Goal: Check status: Check status

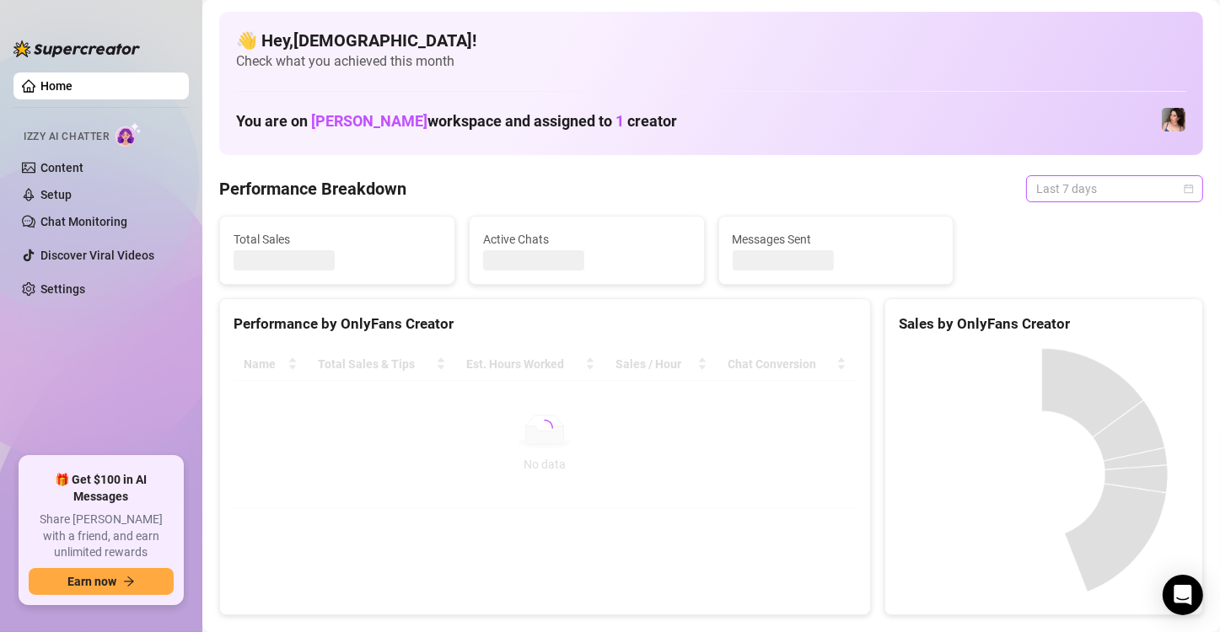
click at [1071, 196] on span "Last 7 days" at bounding box center [1114, 188] width 157 height 25
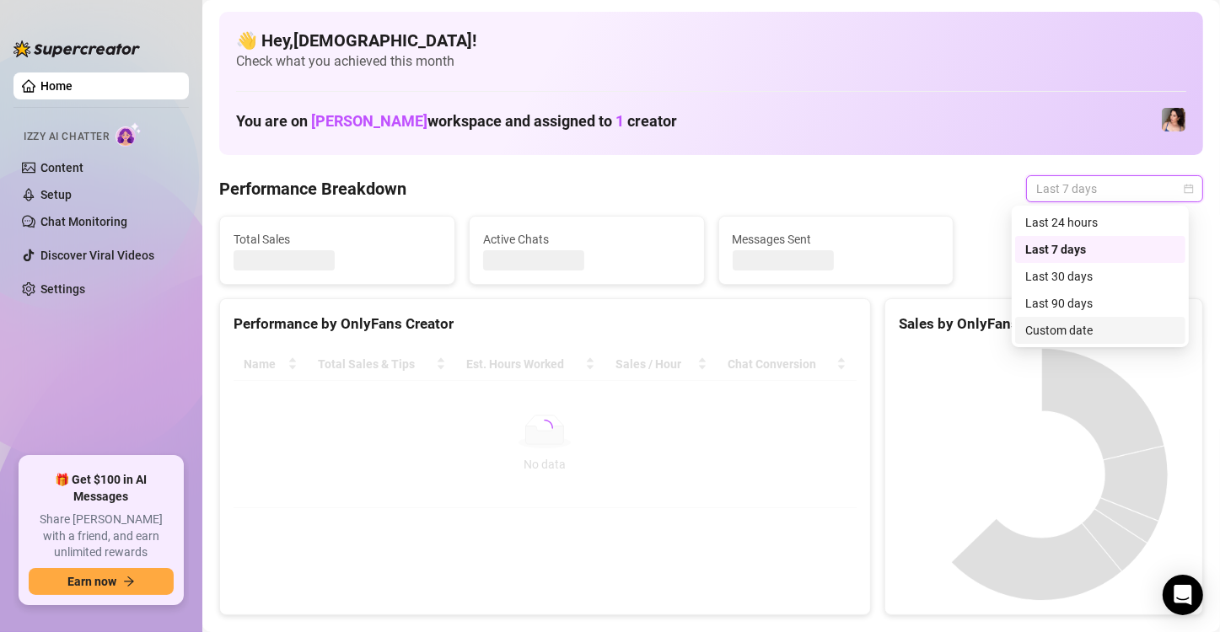
click at [1053, 330] on div "Custom date" at bounding box center [1100, 330] width 150 height 19
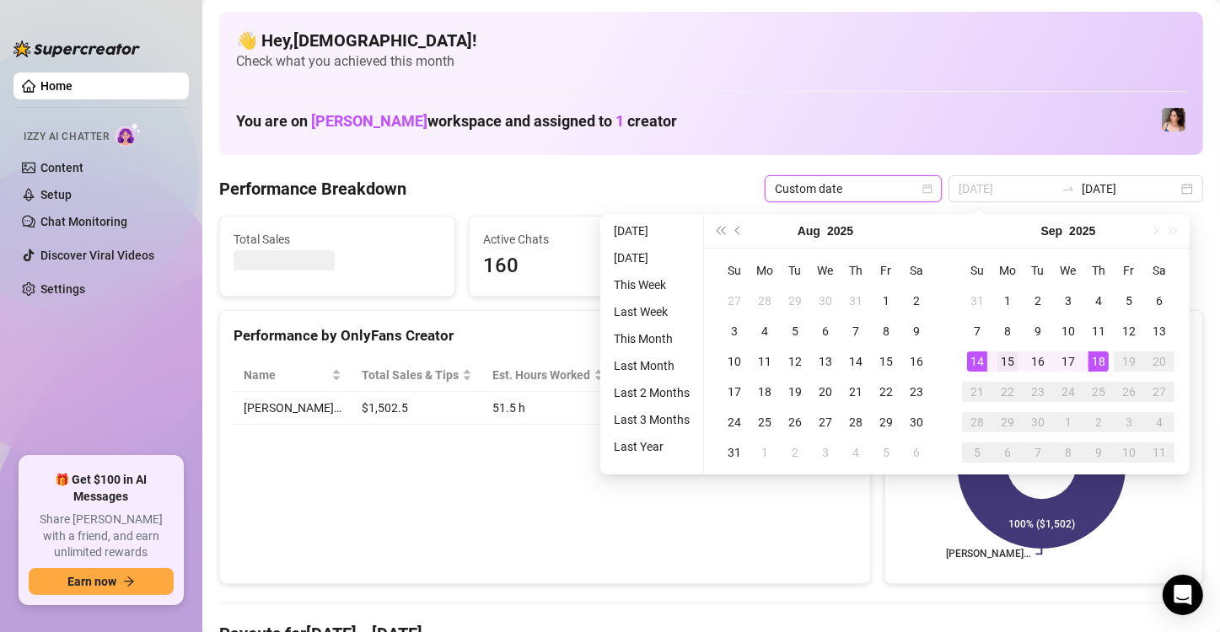
type input "[DATE]"
click at [1016, 356] on div "15" at bounding box center [1007, 362] width 20 height 20
type input "[DATE]"
click at [1086, 364] on td "18" at bounding box center [1098, 362] width 30 height 30
type input "[DATE]"
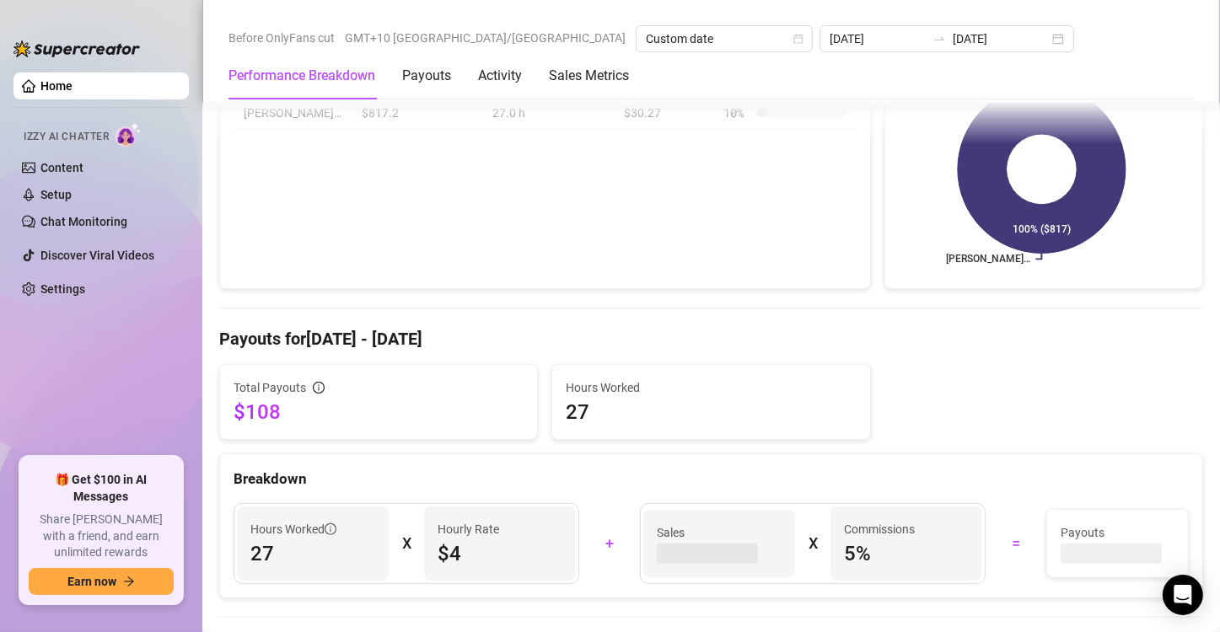
scroll to position [337, 0]
